Goal: Information Seeking & Learning: Learn about a topic

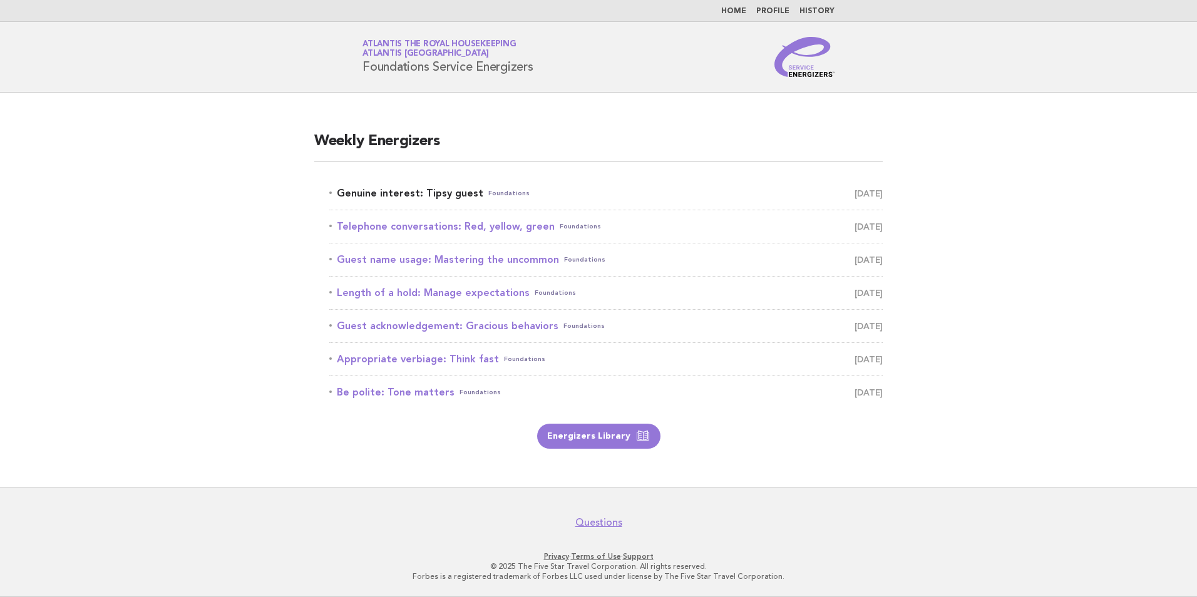
drag, startPoint x: 0, startPoint y: 0, endPoint x: 395, endPoint y: 188, distance: 437.5
click at [395, 188] on link "Genuine interest: Tipsy guest Foundations September 14" at bounding box center [606, 194] width 554 height 18
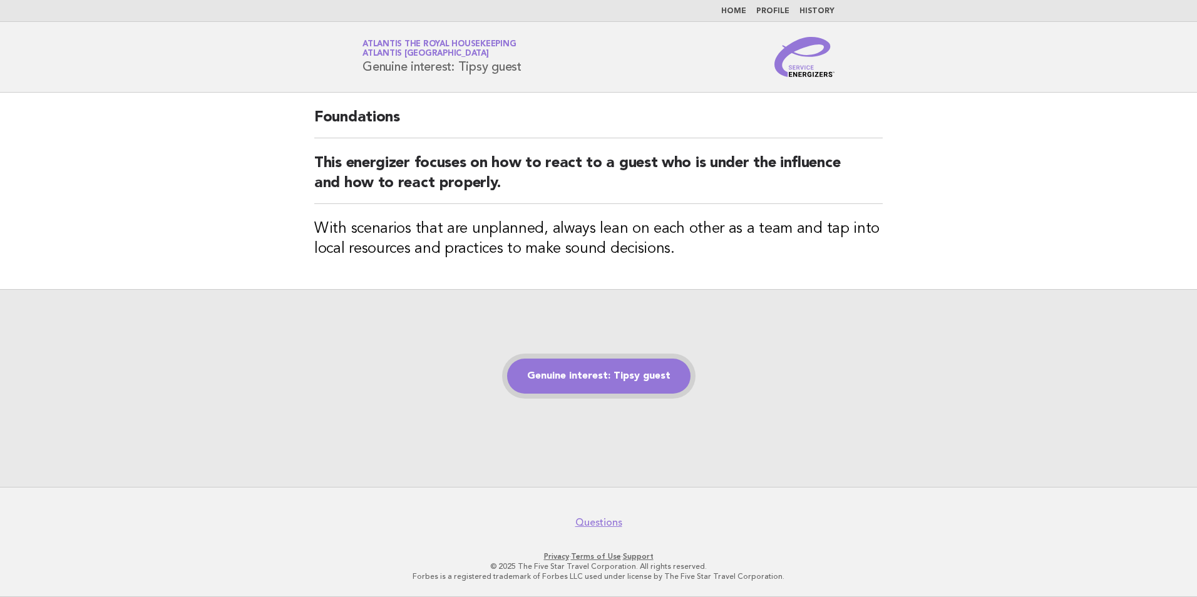
click at [579, 380] on link "Genuine interest: Tipsy guest" at bounding box center [598, 376] width 183 height 35
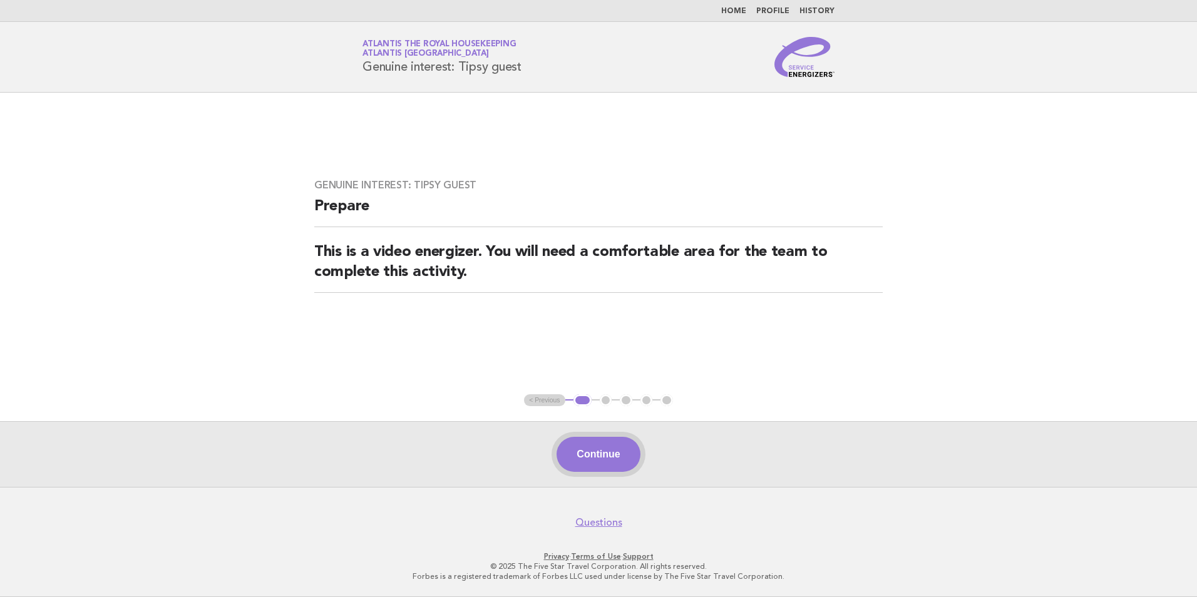
click at [596, 462] on button "Continue" at bounding box center [598, 454] width 83 height 35
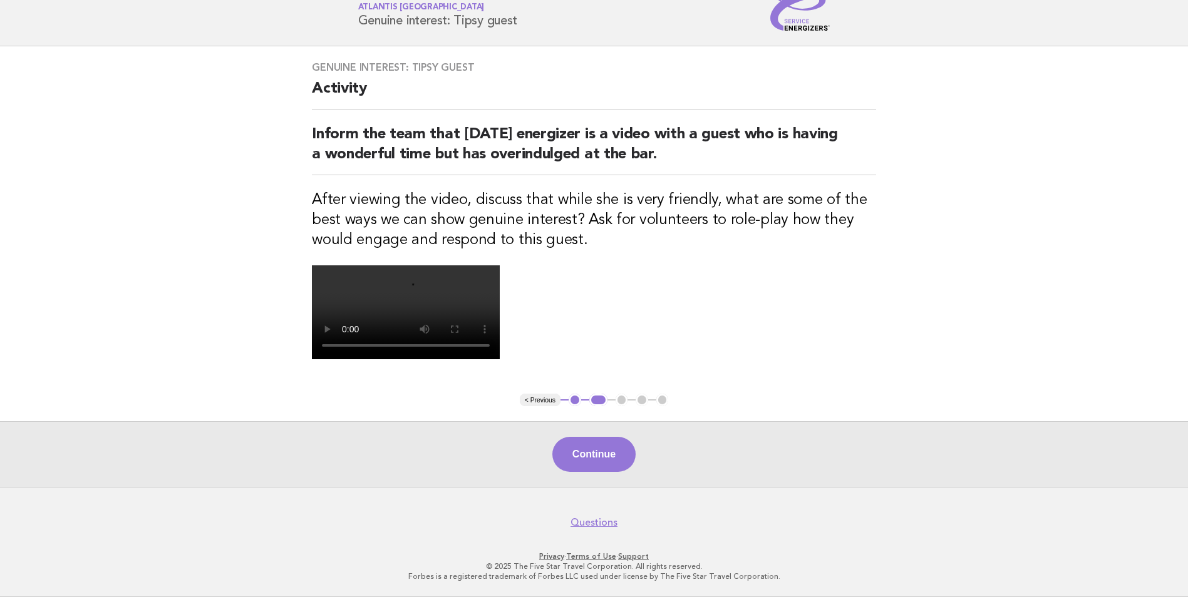
scroll to position [271, 0]
click at [544, 405] on button "< Previous" at bounding box center [540, 400] width 41 height 13
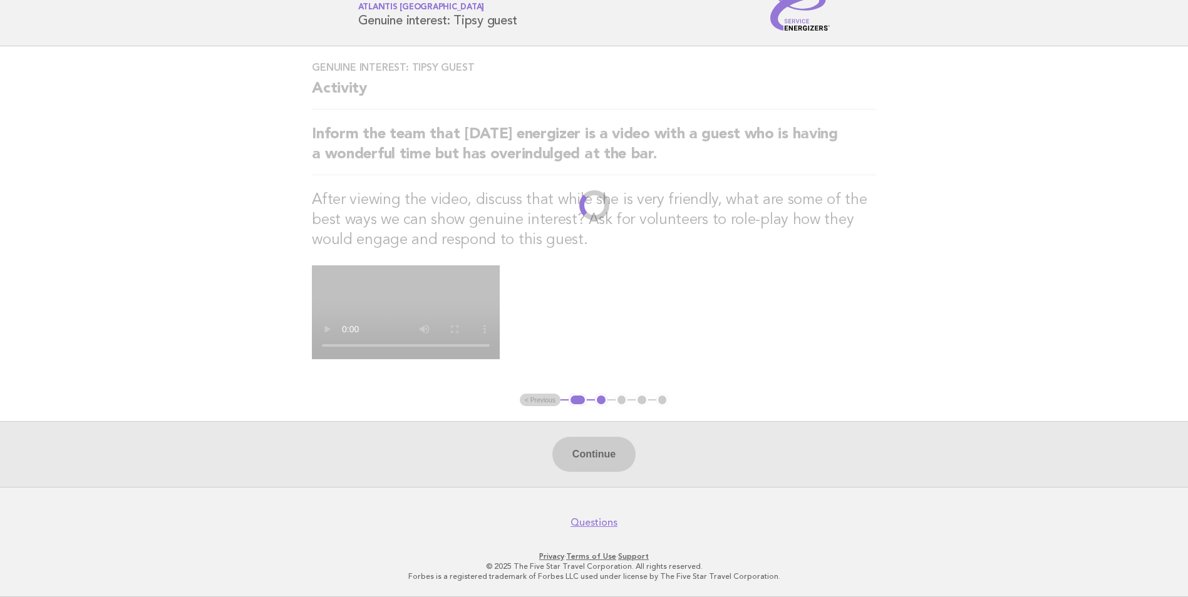
scroll to position [0, 0]
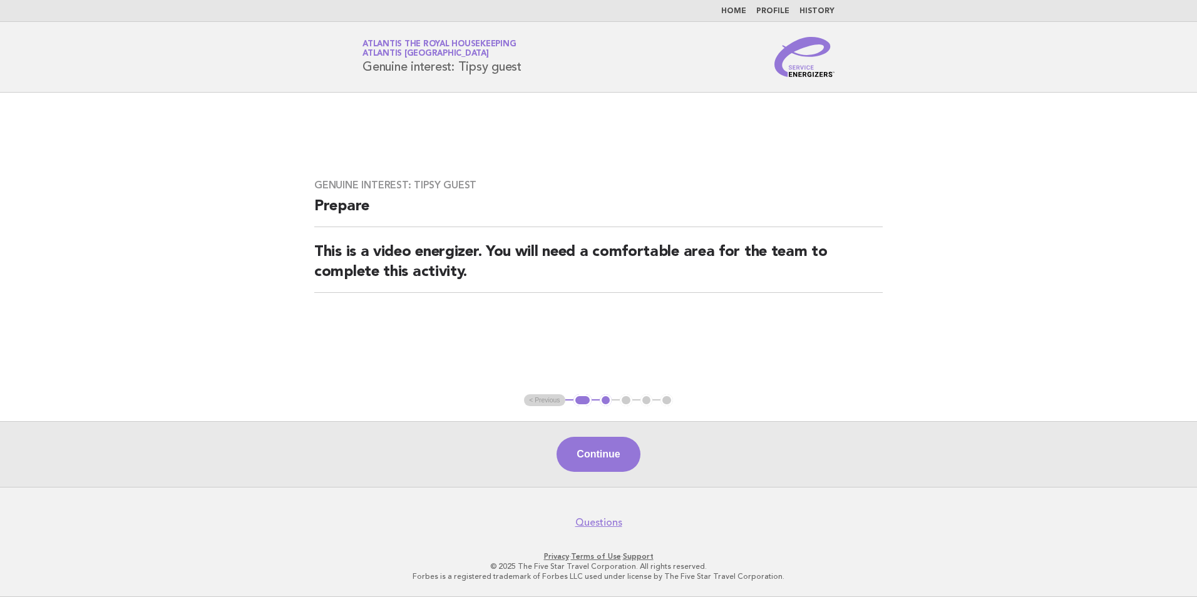
click at [544, 405] on ul "< Previous 1 2 3 4 5" at bounding box center [598, 401] width 149 height 13
click at [589, 450] on button "Continue" at bounding box center [598, 454] width 83 height 35
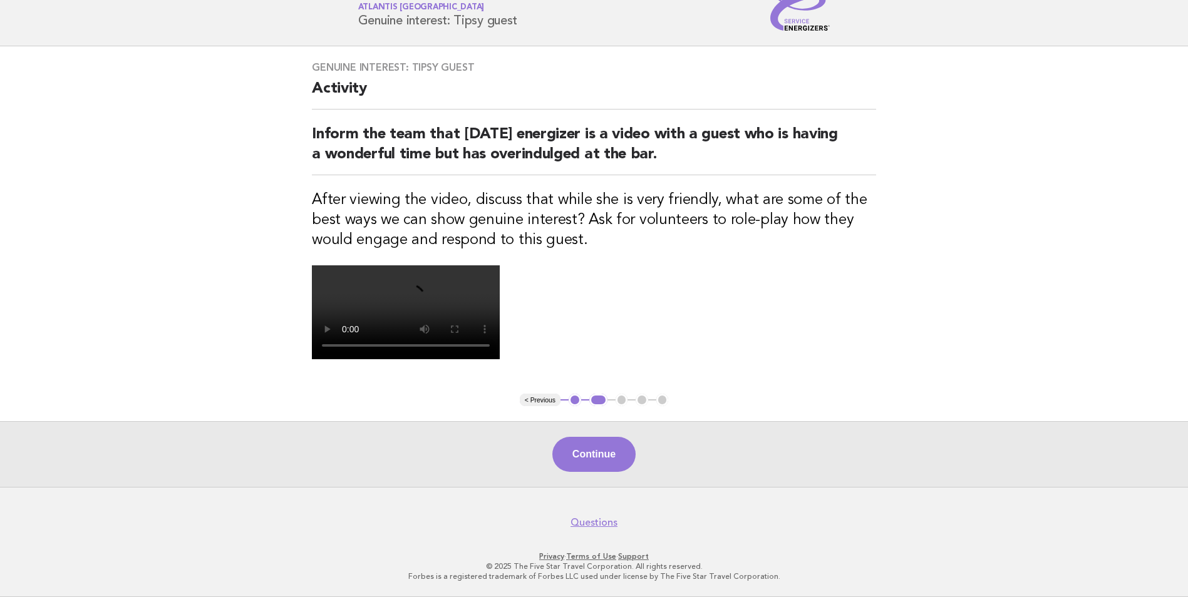
scroll to position [188, 0]
click at [599, 472] on button "Continue" at bounding box center [593, 454] width 83 height 35
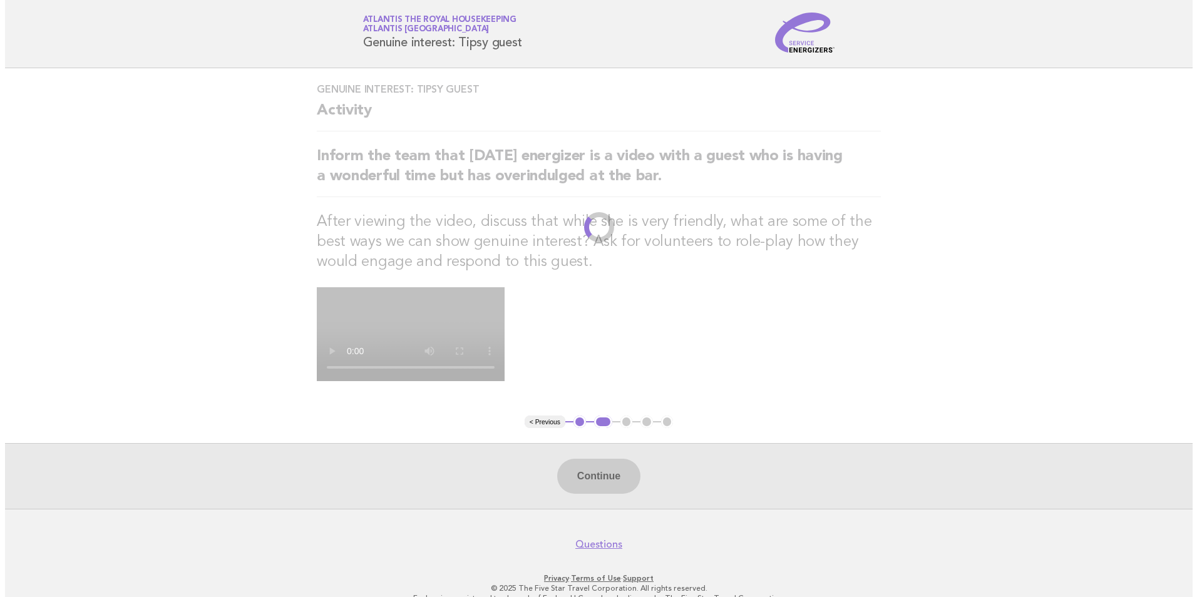
scroll to position [0, 0]
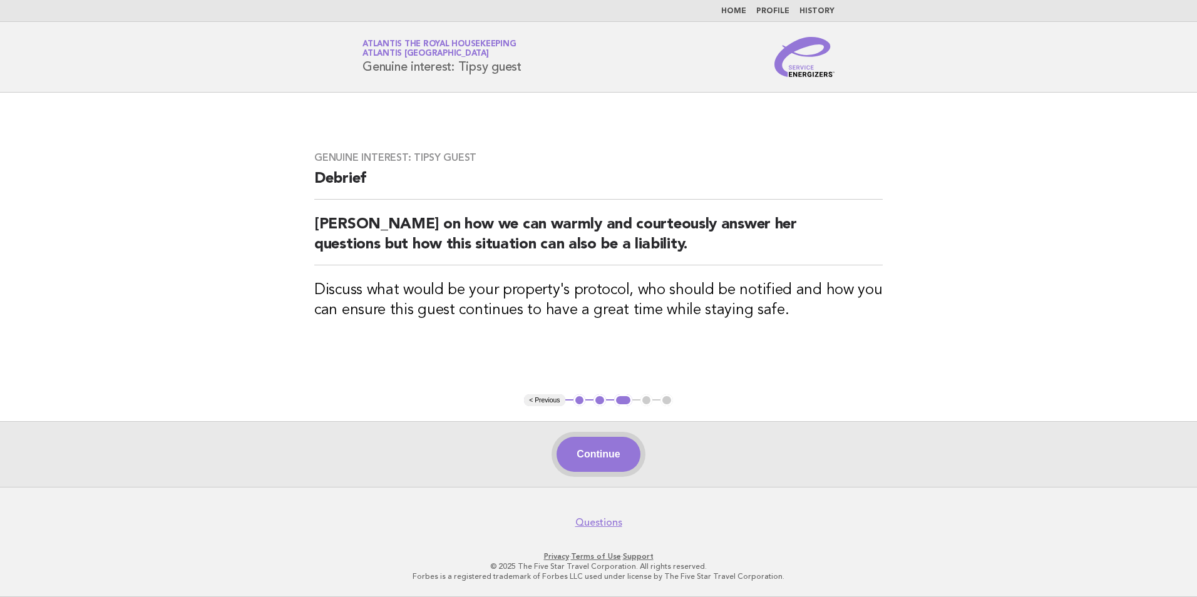
click at [617, 459] on button "Continue" at bounding box center [598, 454] width 83 height 35
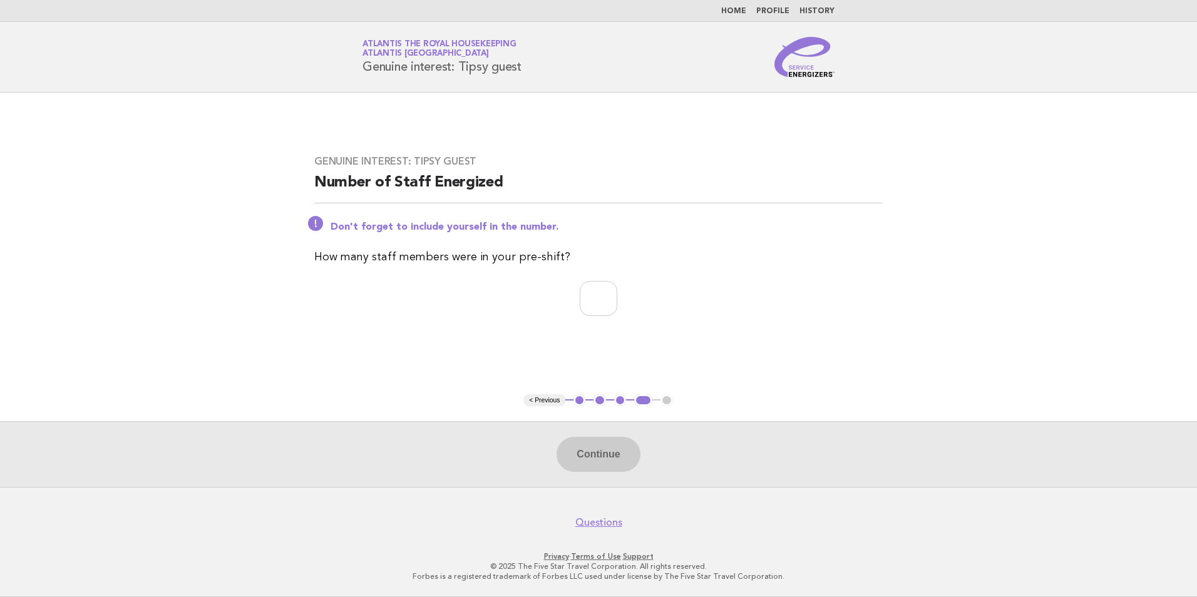
click at [746, 8] on link "Home" at bounding box center [733, 12] width 25 height 8
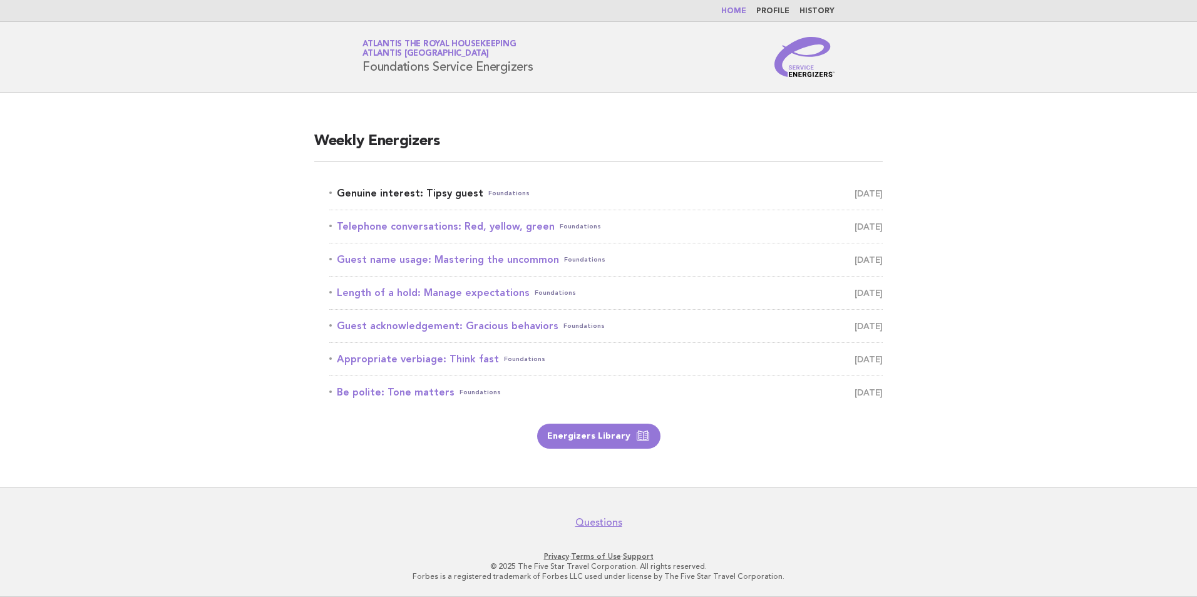
click at [399, 192] on link "Genuine interest: Tipsy guest Foundations September 14" at bounding box center [606, 194] width 554 height 18
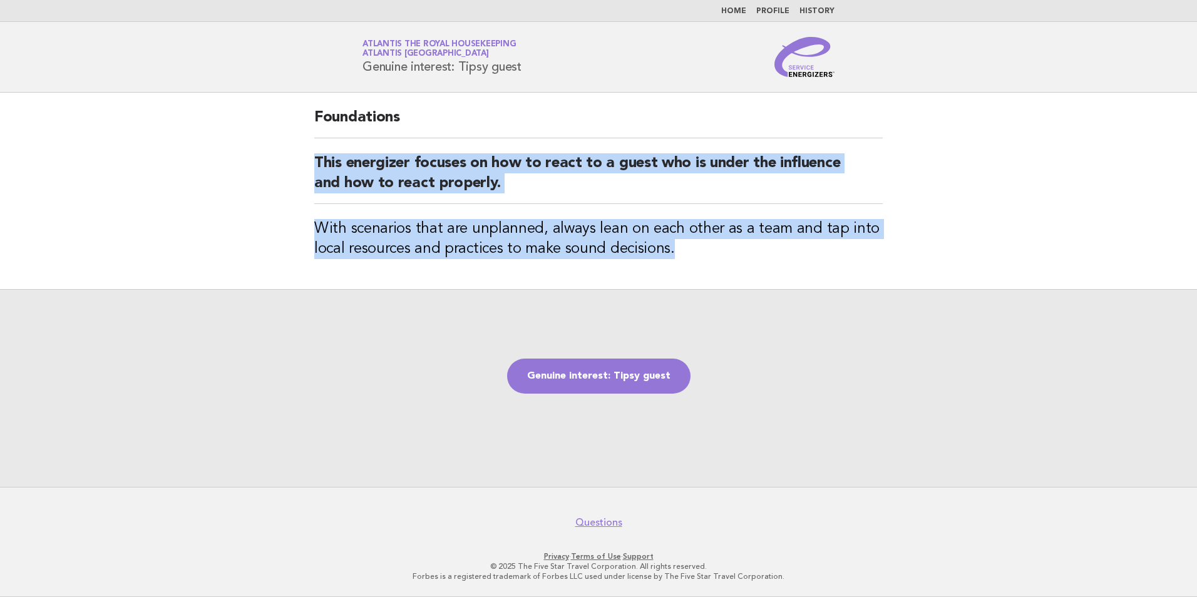
drag, startPoint x: 317, startPoint y: 162, endPoint x: 755, endPoint y: 248, distance: 446.8
click at [755, 248] on div "Foundations This energizer focuses on how to react to a guest who is under the …" at bounding box center [598, 191] width 599 height 197
copy div "This energizer focuses on how to react to a guest who is under the influence an…"
click at [1014, 158] on main "Foundations This energizer focuses on how to react to a guest who is under the …" at bounding box center [598, 290] width 1197 height 395
